Goal: Task Accomplishment & Management: Use online tool/utility

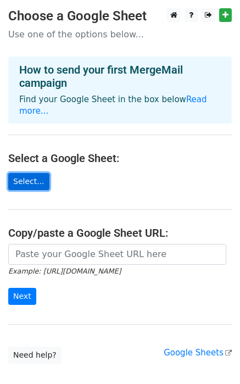
click at [31, 173] on link "Select..." at bounding box center [28, 181] width 41 height 17
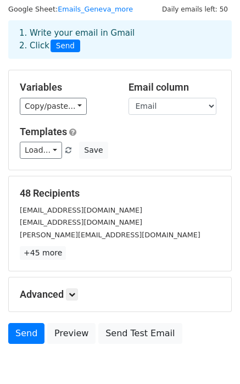
scroll to position [84, 0]
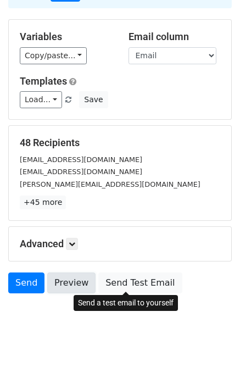
click at [80, 286] on link "Preview" at bounding box center [71, 283] width 48 height 21
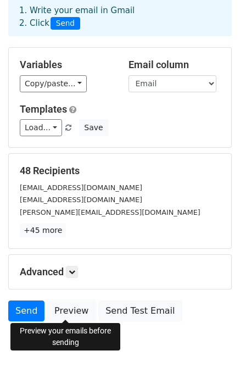
scroll to position [0, 0]
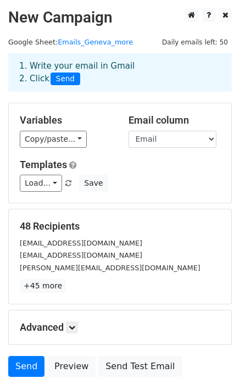
click at [41, 171] on div "Templates Load... Alternaces Réseaux Save" at bounding box center [120, 176] width 217 height 34
click at [42, 183] on link "Load..." at bounding box center [41, 183] width 42 height 17
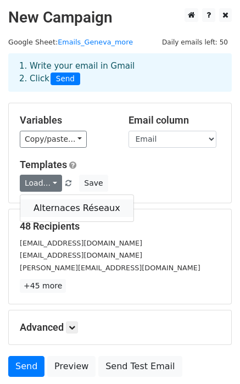
click at [52, 202] on link "Alternaces Réseaux" at bounding box center [76, 208] width 113 height 18
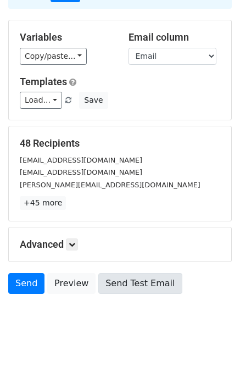
scroll to position [84, 0]
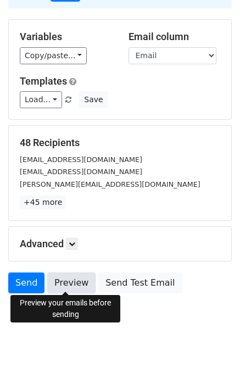
click at [73, 287] on link "Preview" at bounding box center [71, 283] width 48 height 21
click at [68, 281] on link "Preview" at bounding box center [71, 283] width 48 height 21
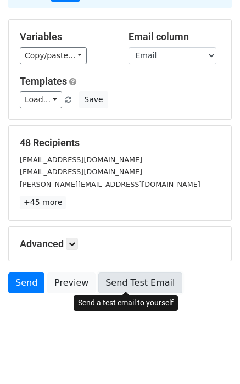
click at [153, 288] on link "Send Test Email" at bounding box center [140, 283] width 84 height 21
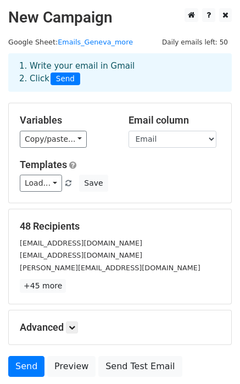
scroll to position [0, 0]
click at [93, 43] on link "Emails_Geneva_more" at bounding box center [95, 42] width 75 height 8
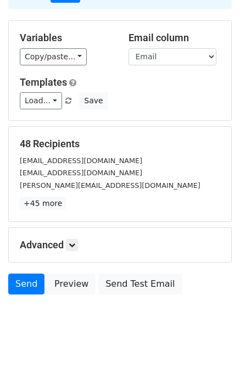
scroll to position [84, 0]
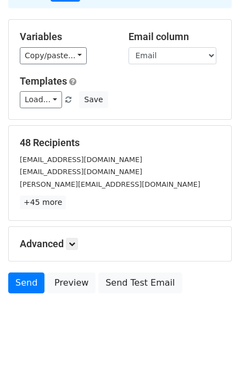
click at [65, 240] on h5 "Advanced" at bounding box center [120, 244] width 201 height 12
click at [71, 241] on icon at bounding box center [72, 244] width 7 height 7
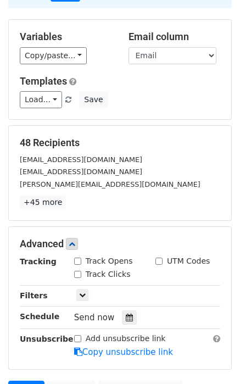
click at [99, 238] on h5 "Advanced" at bounding box center [120, 244] width 201 height 12
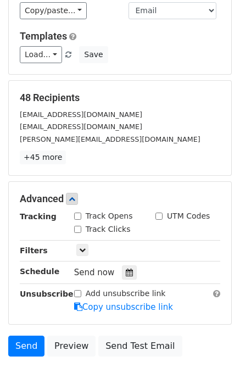
scroll to position [175, 0]
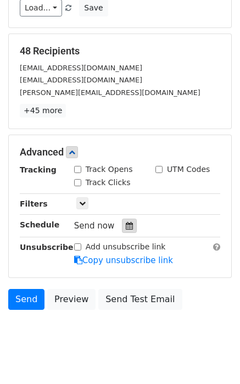
click at [127, 222] on icon at bounding box center [129, 226] width 7 height 8
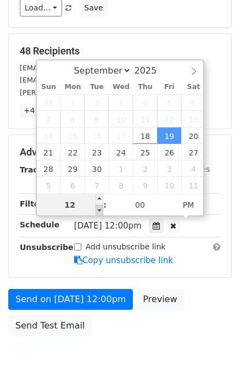
type input "2025-09-19 11:00"
type input "11"
click at [98, 209] on span at bounding box center [100, 210] width 8 height 11
type input "2025-09-19 10:00"
type input "10"
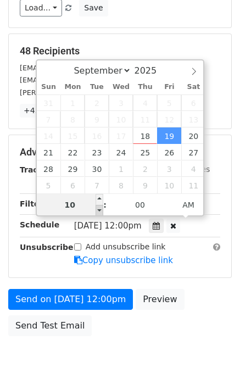
click at [98, 209] on span at bounding box center [100, 210] width 8 height 11
type input "2025-09-19 09:00"
type input "09"
click at [98, 209] on span at bounding box center [100, 210] width 8 height 11
type input "2025-09-19 08:00"
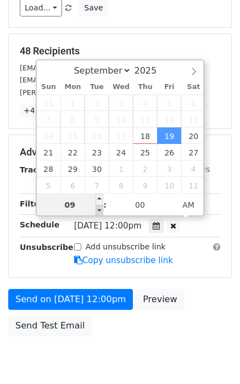
type input "08"
click at [98, 209] on span at bounding box center [100, 210] width 8 height 11
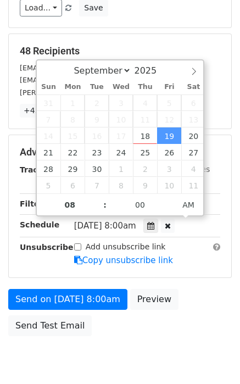
click at [200, 278] on form "Variables Copy/paste... {{Etat}} {{Email}} {{Company}} Email column Etat Email …" at bounding box center [120, 134] width 224 height 414
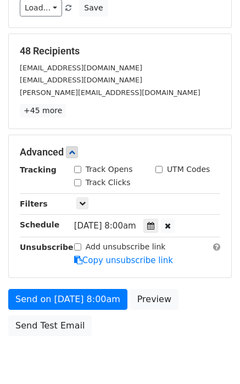
scroll to position [84, 0]
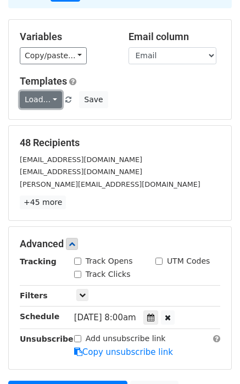
click at [49, 97] on link "Load..." at bounding box center [41, 99] width 42 height 17
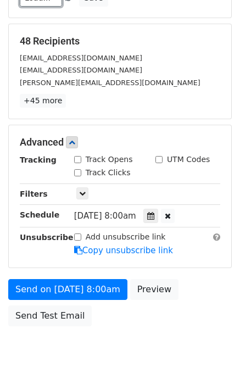
scroll to position [217, 0]
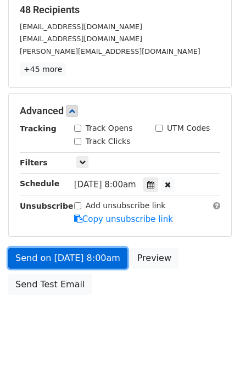
click at [58, 257] on link "Send on Sep 19 at 8:00am" at bounding box center [67, 258] width 119 height 21
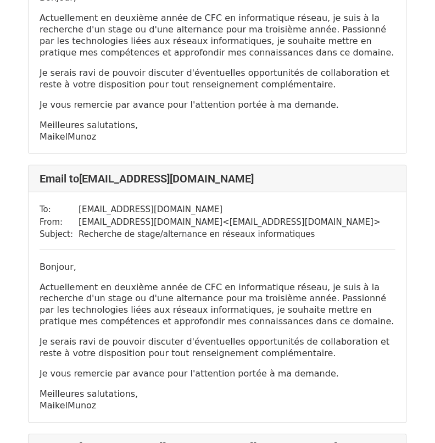
scroll to position [183, 0]
